Goal: Information Seeking & Learning: Learn about a topic

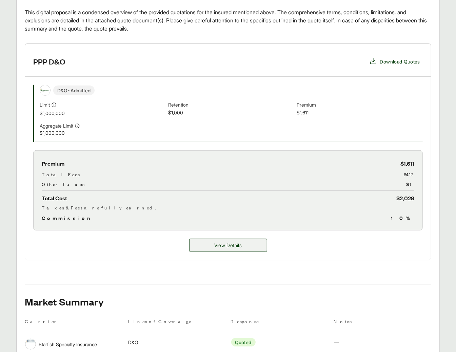
scroll to position [259, 0]
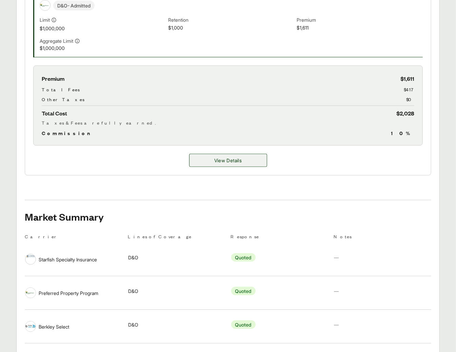
click at [242, 158] on span "View Details" at bounding box center [227, 160] width 27 height 7
